Goal: Check status: Check status

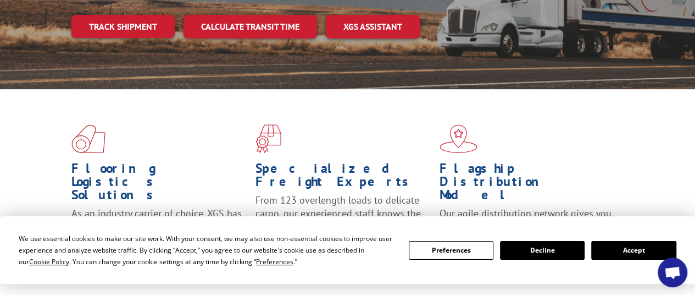
scroll to position [110, 0]
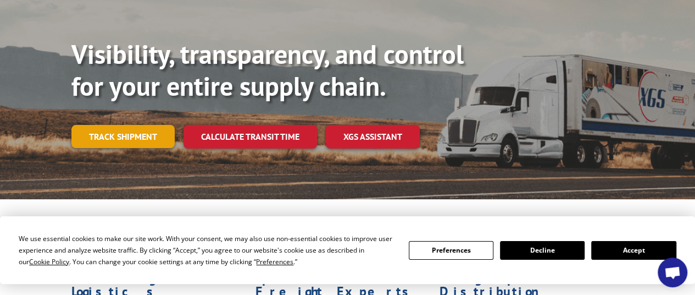
click at [93, 125] on link "Track shipment" at bounding box center [122, 136] width 103 height 23
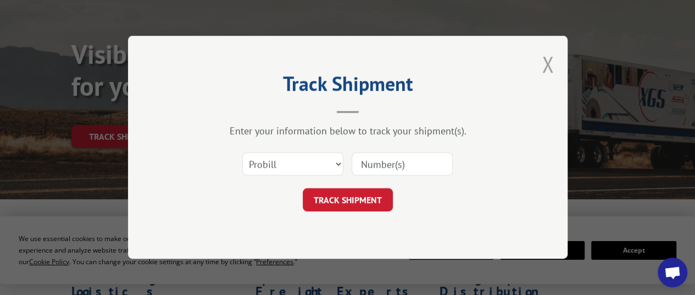
click at [549, 59] on button "Close modal" at bounding box center [548, 63] width 12 height 29
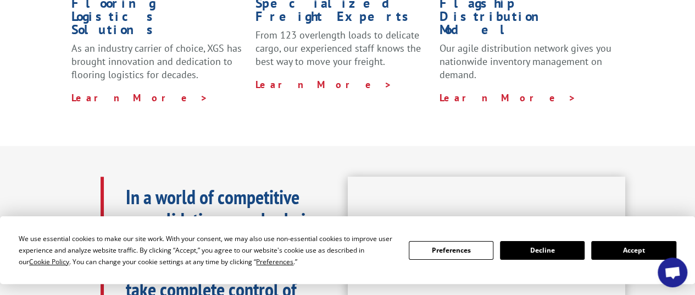
scroll to position [165, 0]
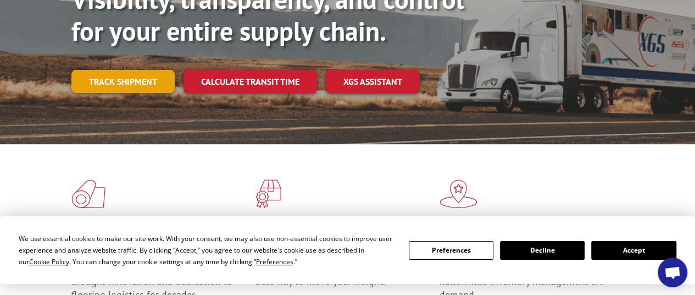
click at [160, 70] on link "Track shipment" at bounding box center [122, 81] width 103 height 23
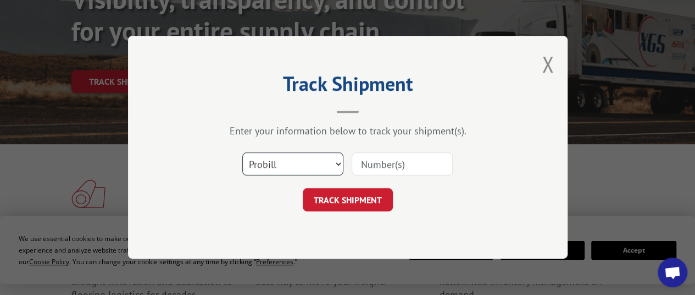
click at [337, 164] on select "Select category... Probill BOL PO" at bounding box center [292, 164] width 101 height 23
select select "bol"
click at [242, 153] on select "Select category... Probill BOL PO" at bounding box center [292, 164] width 101 height 23
paste input "2400171"
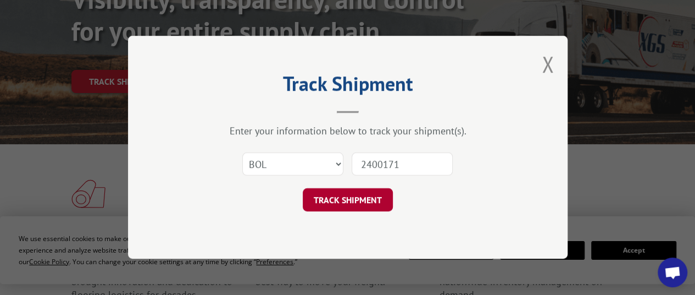
type input "2400171"
click at [351, 200] on button "TRACK SHIPMENT" at bounding box center [348, 200] width 90 height 23
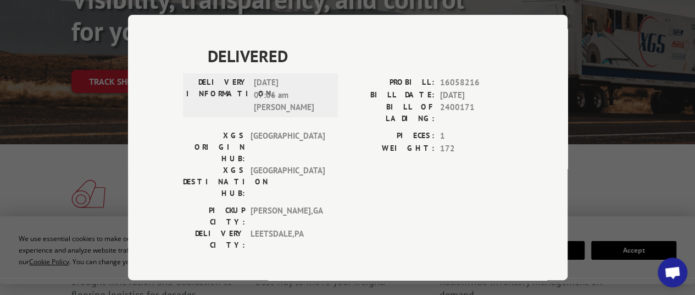
scroll to position [581, 0]
